Goal: Book appointment/travel/reservation

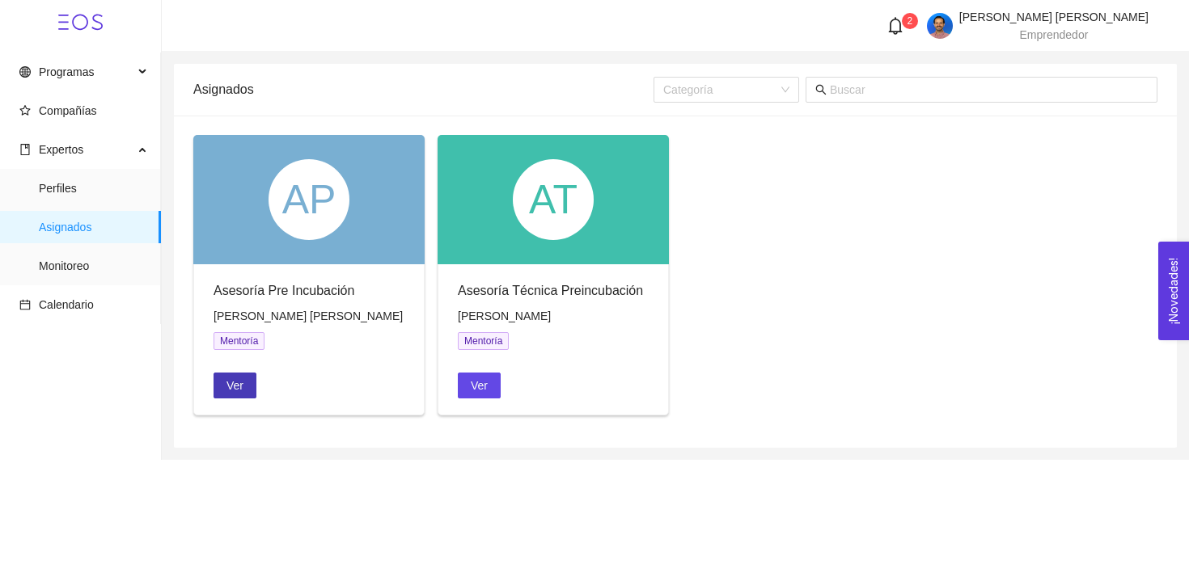
click at [239, 386] on span "Ver" at bounding box center [234, 386] width 17 height 18
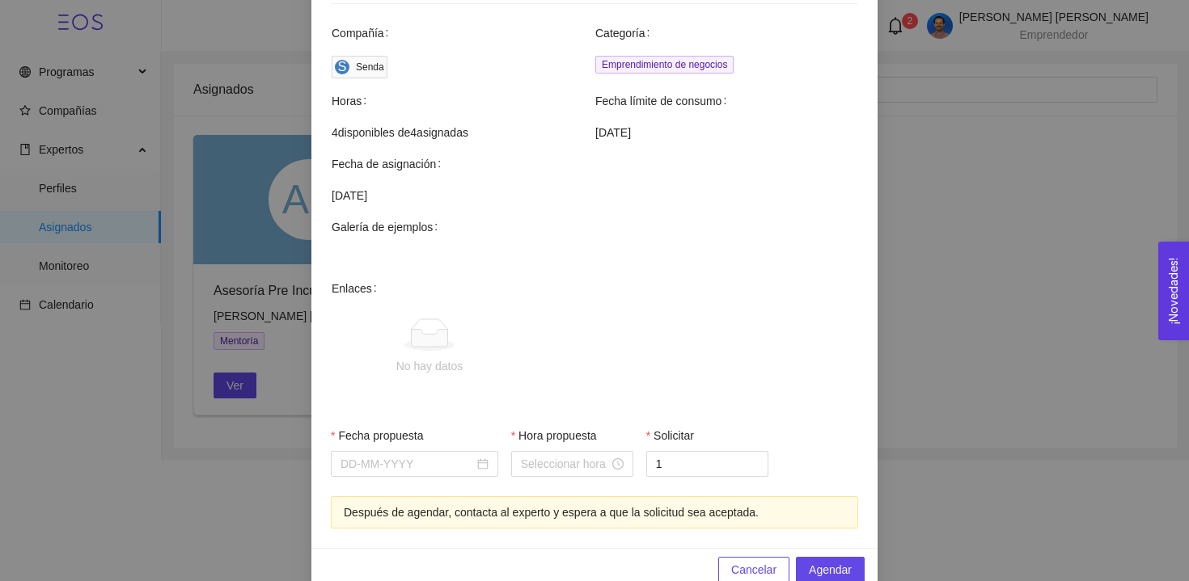
scroll to position [510, 0]
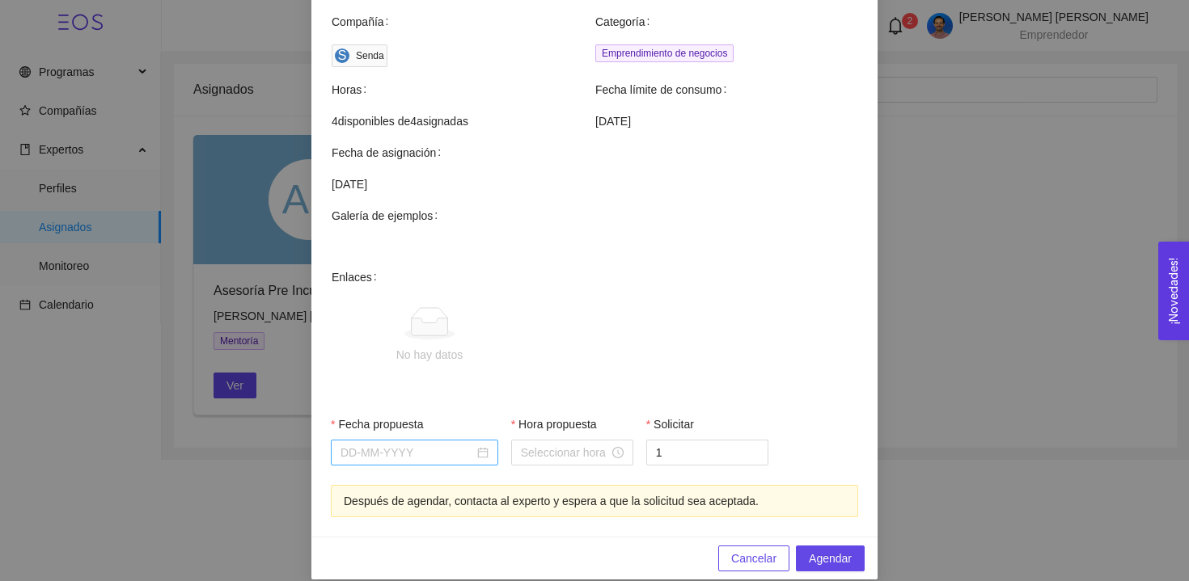
click at [481, 444] on div at bounding box center [414, 453] width 148 height 18
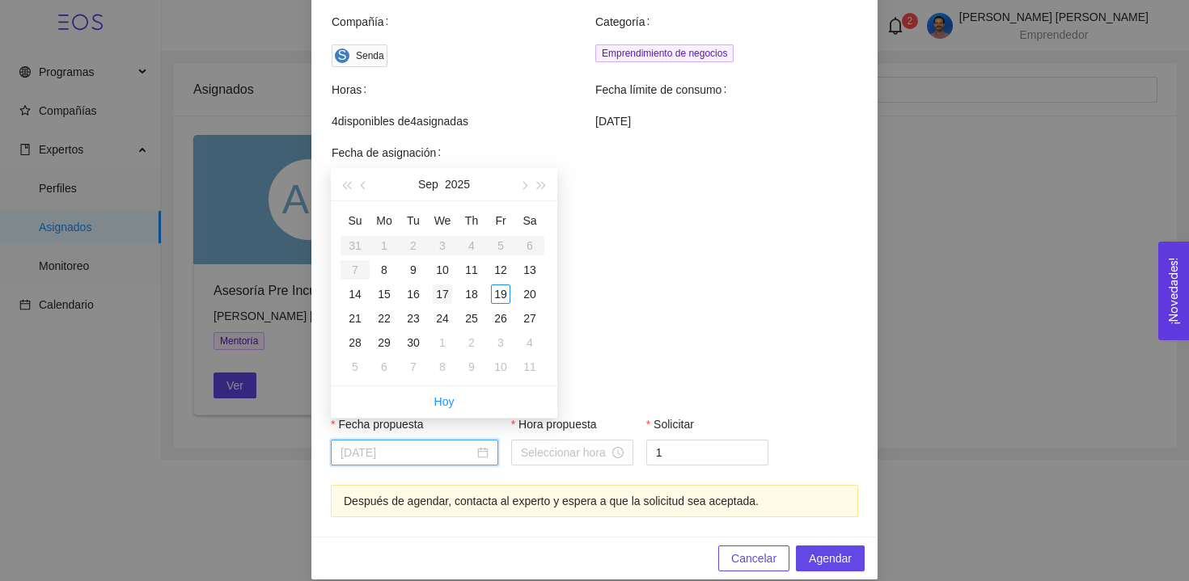
type input "[DATE]"
click at [443, 293] on div "17" at bounding box center [442, 294] width 19 height 19
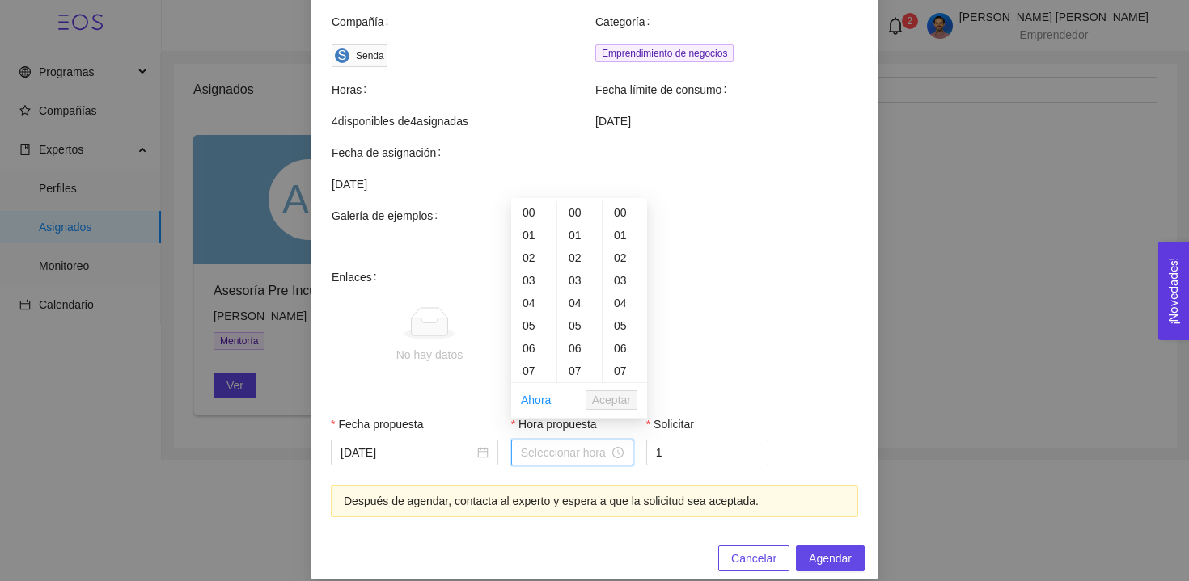
click at [592, 444] on input "Hora propuesta" at bounding box center [565, 453] width 88 height 18
click at [526, 298] on div "15" at bounding box center [533, 306] width 45 height 23
type input "15:00:00"
click at [613, 405] on span "Aceptar" at bounding box center [611, 400] width 39 height 18
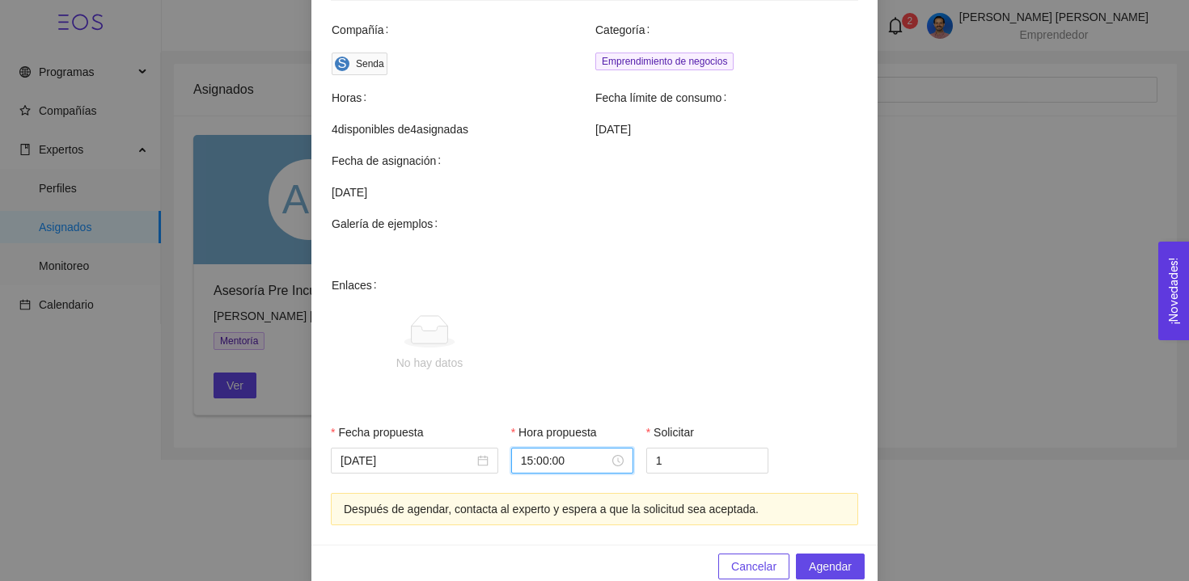
scroll to position [510, 0]
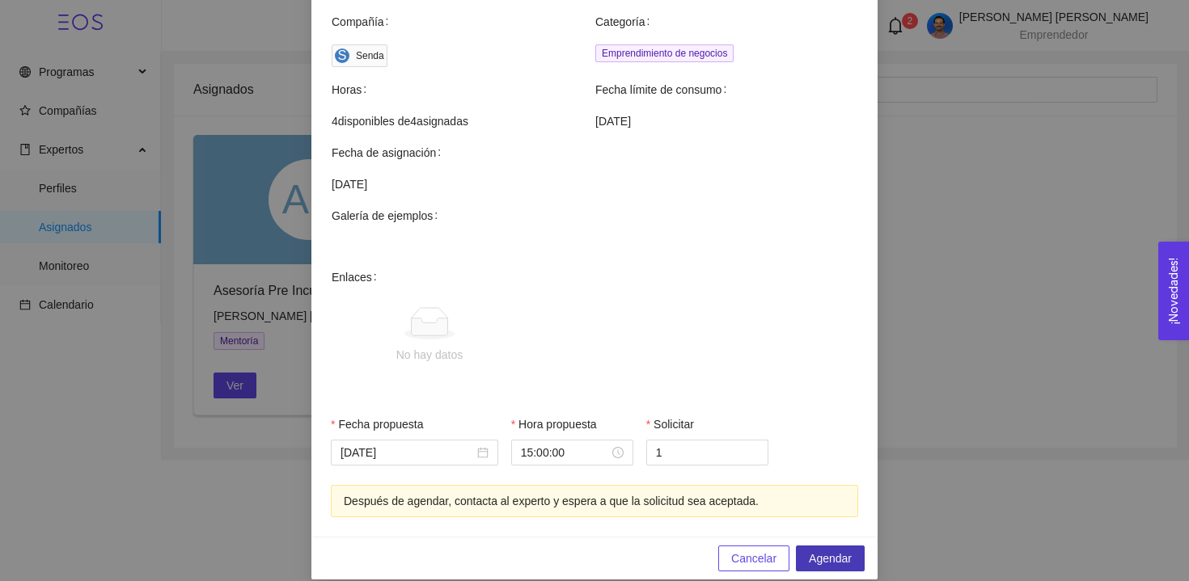
click at [840, 550] on span "Agendar" at bounding box center [830, 559] width 43 height 18
click at [841, 550] on span "Agendar" at bounding box center [830, 559] width 43 height 18
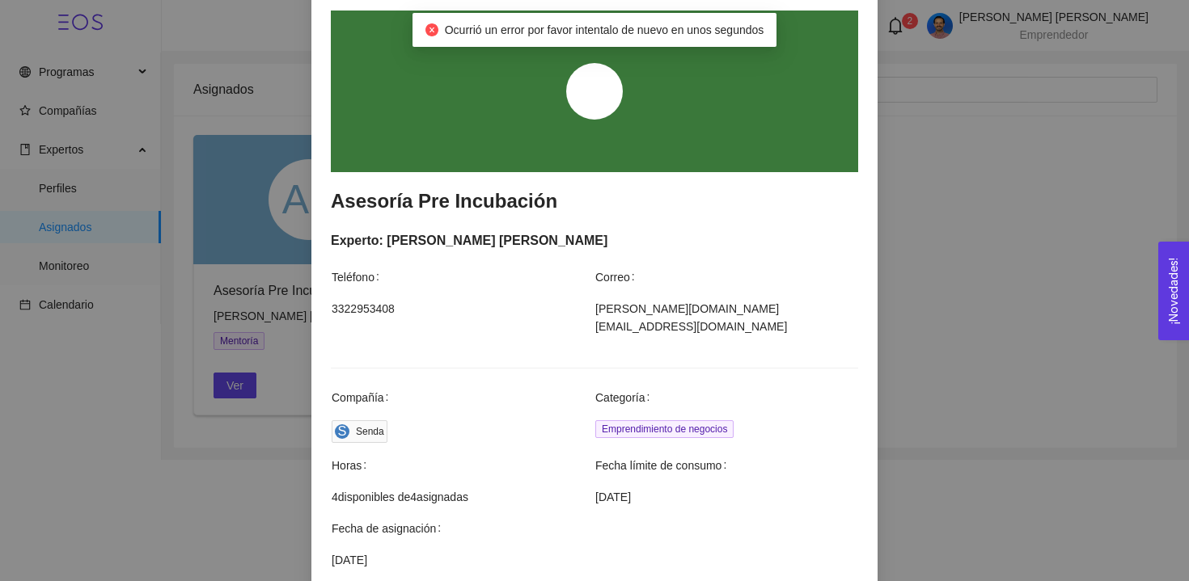
scroll to position [0, 0]
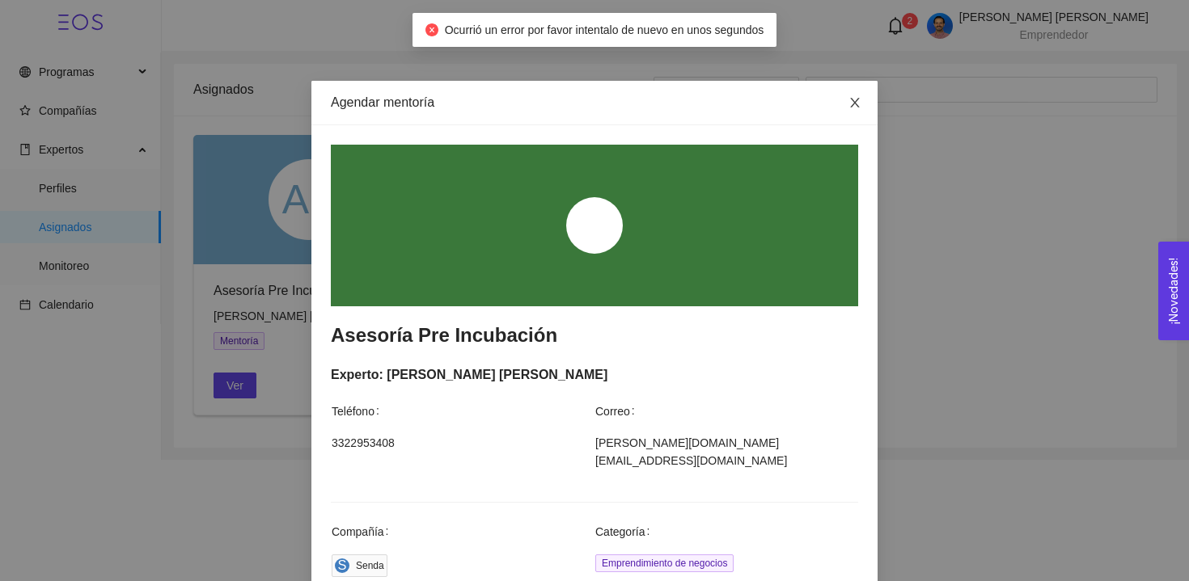
click at [854, 106] on icon "close" at bounding box center [854, 102] width 13 height 13
